Goal: Information Seeking & Learning: Learn about a topic

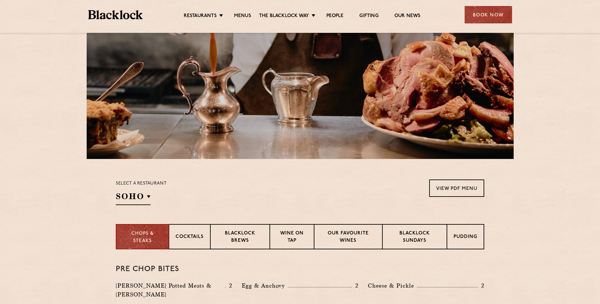
scroll to position [95, 0]
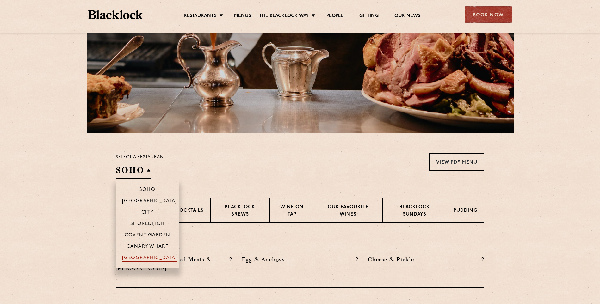
click at [150, 255] on p "[GEOGRAPHIC_DATA]" at bounding box center [149, 258] width 55 height 6
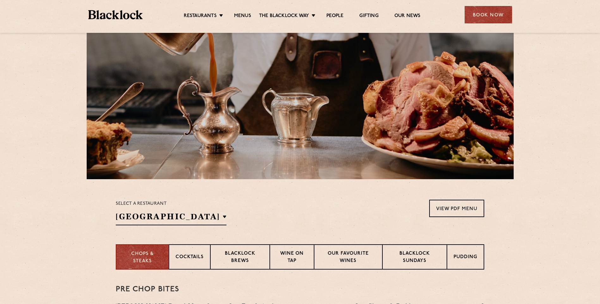
scroll to position [32, 0]
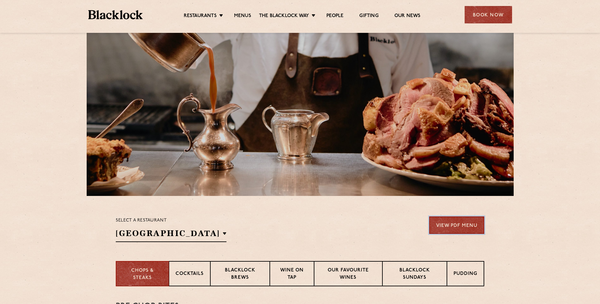
click at [456, 221] on link "View PDF Menu" at bounding box center [456, 225] width 55 height 17
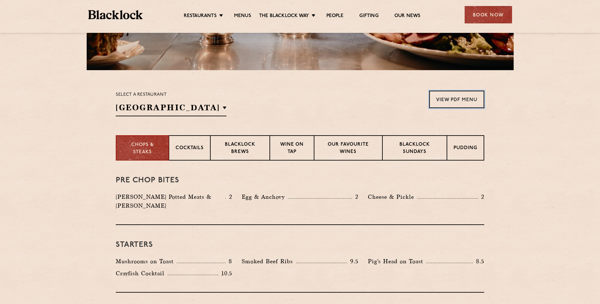
scroll to position [158, 0]
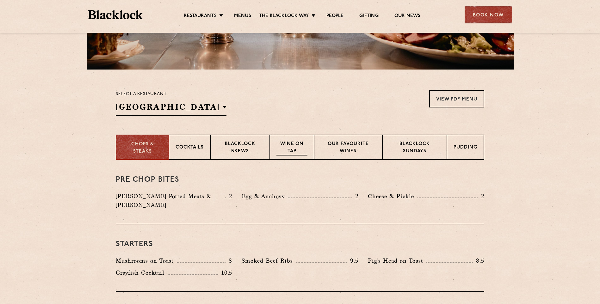
click at [290, 146] on p "Wine on Tap" at bounding box center [291, 148] width 31 height 15
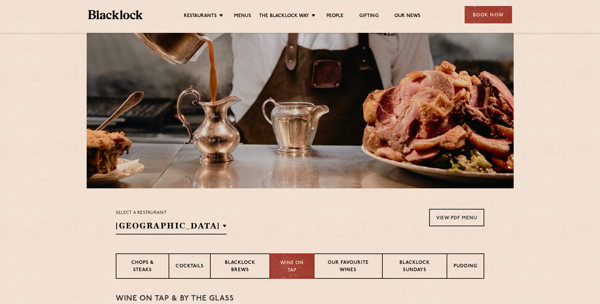
scroll to position [0, 0]
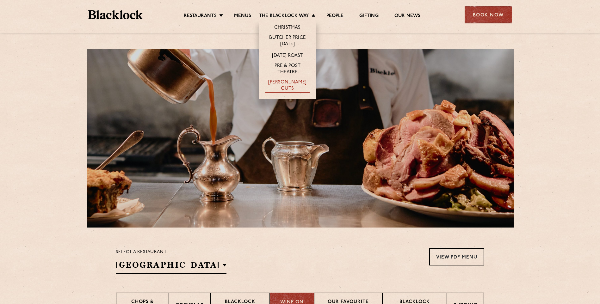
click at [291, 85] on link "[PERSON_NAME] Cuts" at bounding box center [287, 85] width 44 height 13
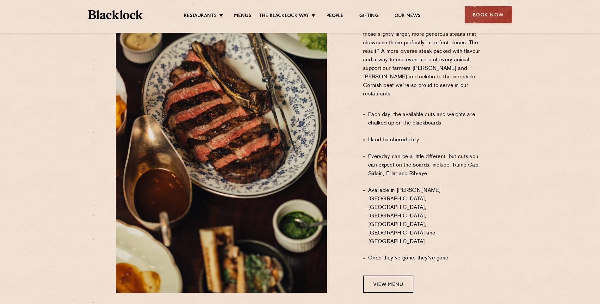
scroll to position [411, 0]
